Goal: Obtain resource: Download file/media

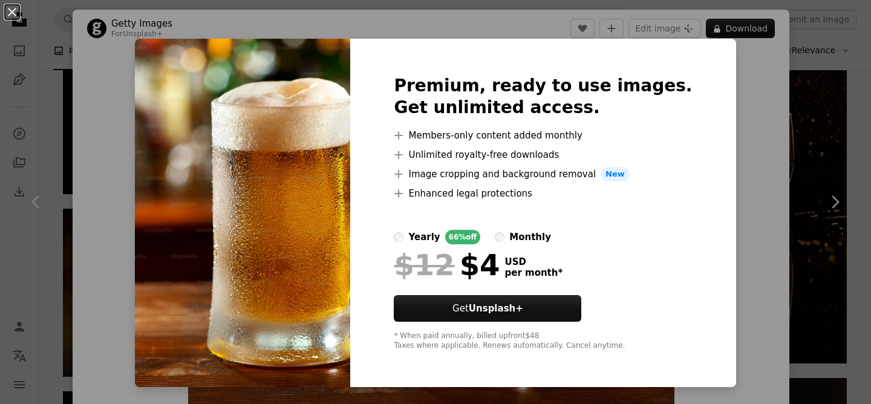
scroll to position [2282, 0]
click at [746, 123] on div "An X shape Premium, ready to use images. Get unlimited access. A plus sign Memb…" at bounding box center [435, 202] width 871 height 404
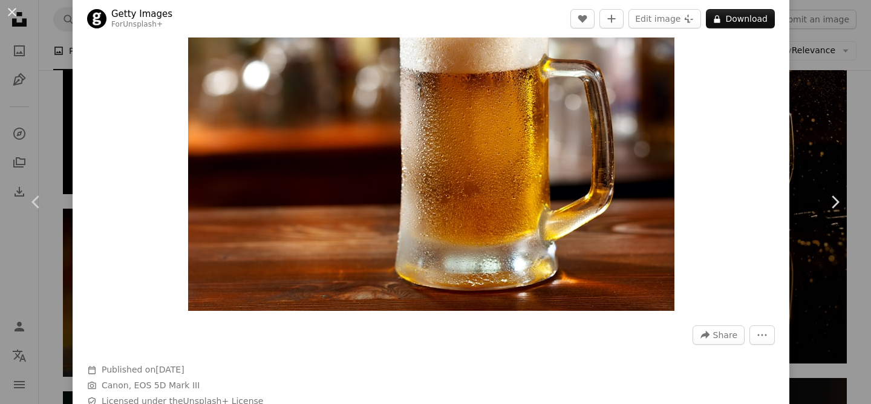
scroll to position [100, 0]
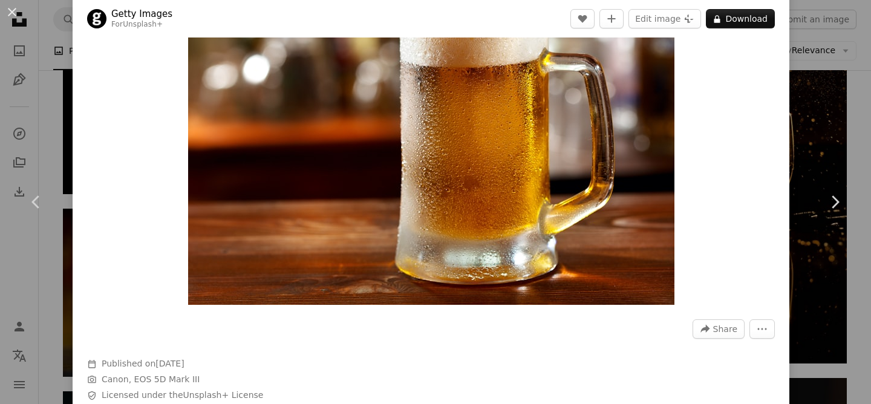
click at [503, 149] on img "Zoom in on this image" at bounding box center [431, 128] width 486 height 351
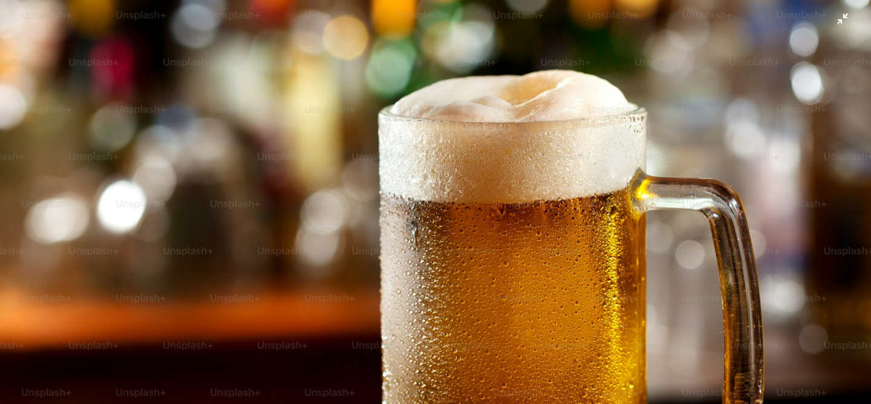
scroll to position [113, 0]
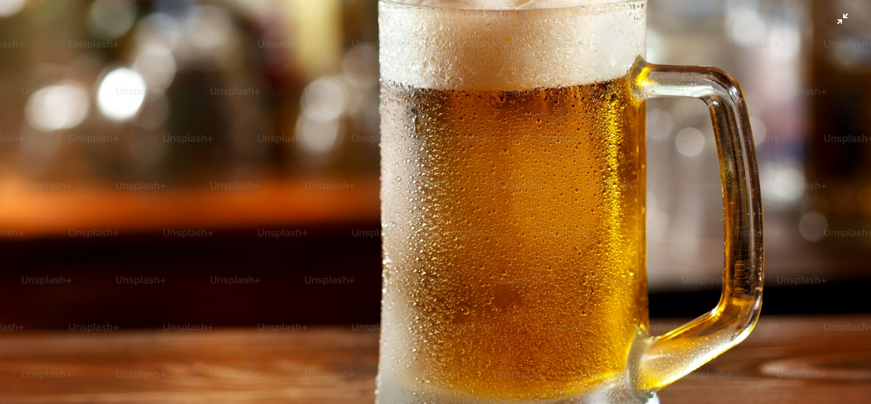
click at [536, 150] on img "Zoom out on this image" at bounding box center [435, 202] width 872 height 630
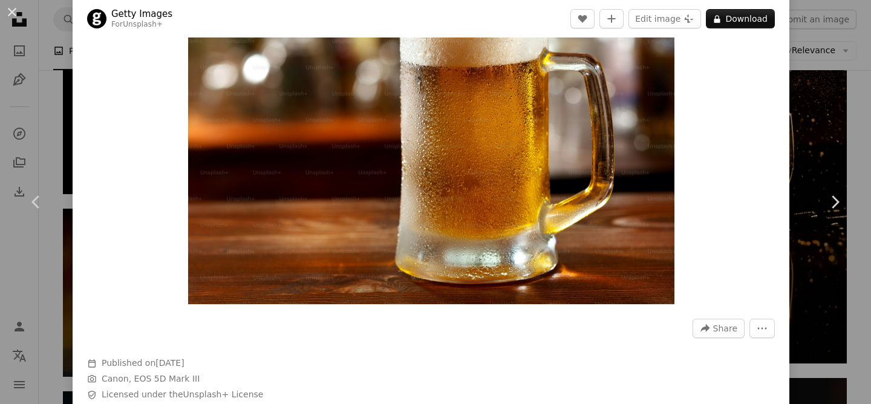
scroll to position [53, 0]
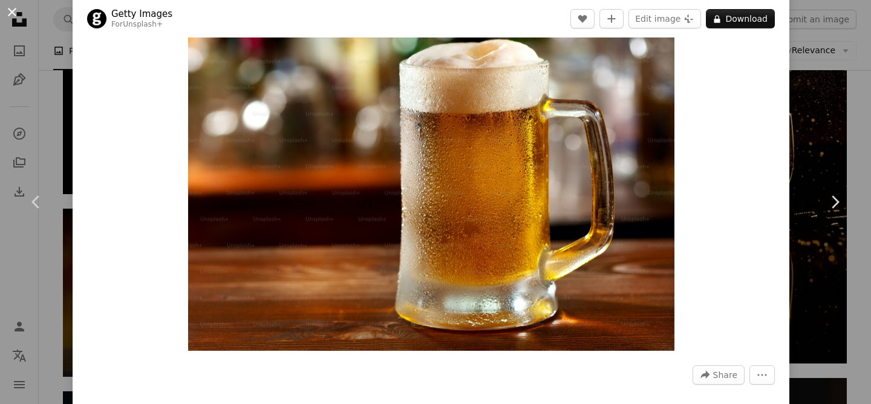
click at [11, 15] on button "An X shape" at bounding box center [12, 12] width 15 height 15
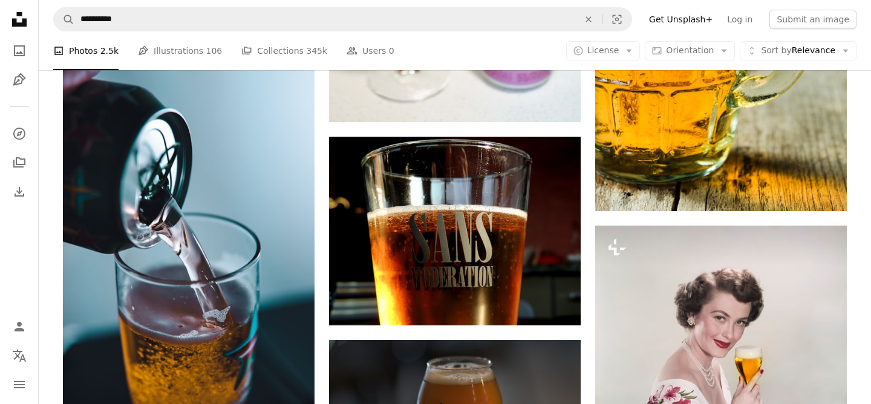
scroll to position [8064, 0]
